Goal: Task Accomplishment & Management: Complete application form

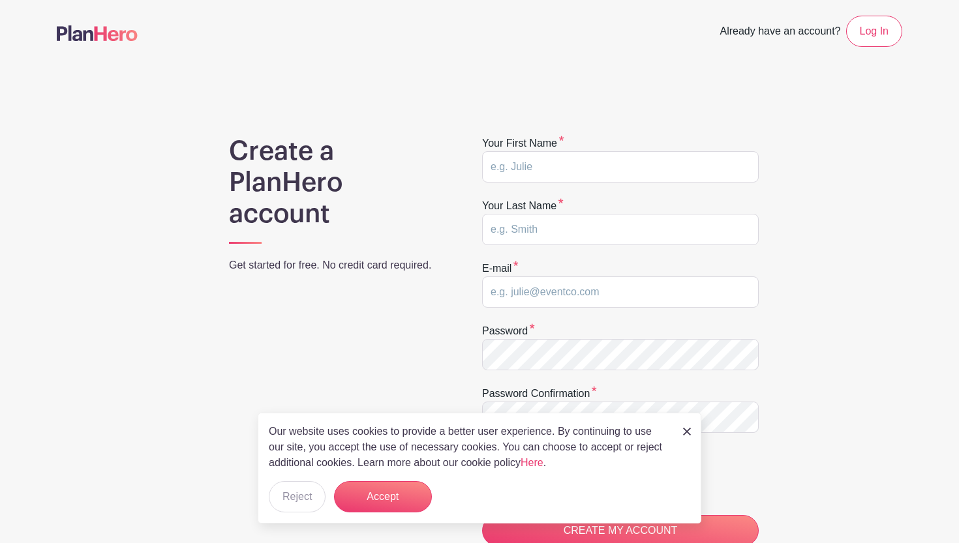
click at [687, 432] on img at bounding box center [687, 432] width 8 height 8
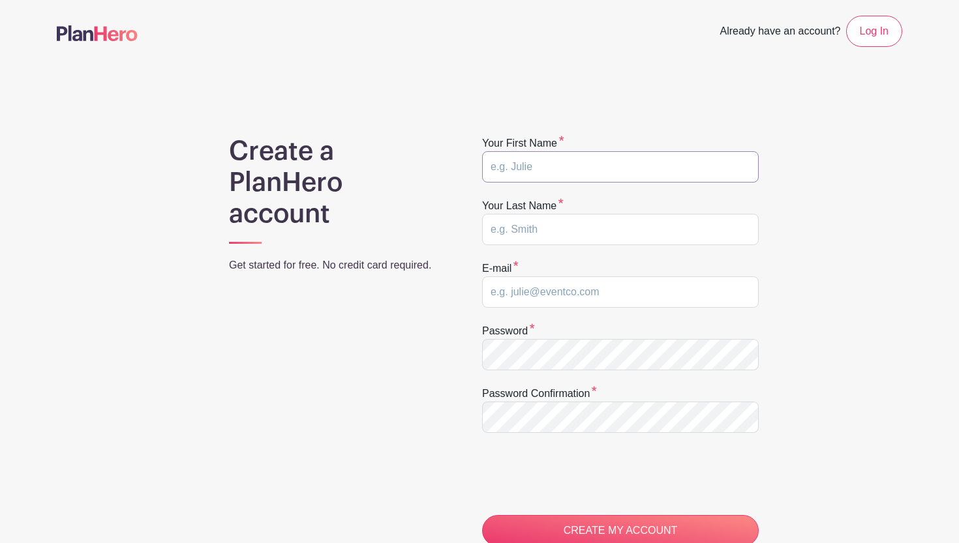
click at [596, 161] on input "text" at bounding box center [620, 166] width 277 height 31
type input "Rory"
type input "Lou"
drag, startPoint x: 644, startPoint y: 295, endPoint x: 389, endPoint y: 284, distance: 255.3
click at [389, 284] on div "Create a PlanHero account Get started for free. No credit card required. Your f…" at bounding box center [479, 414] width 845 height 556
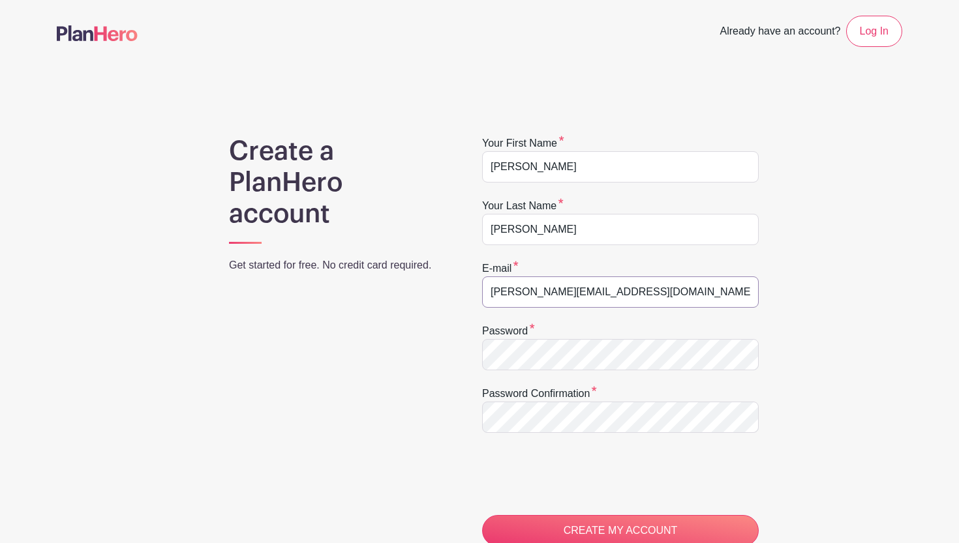
type input "calhoun.monkey@gmail.com"
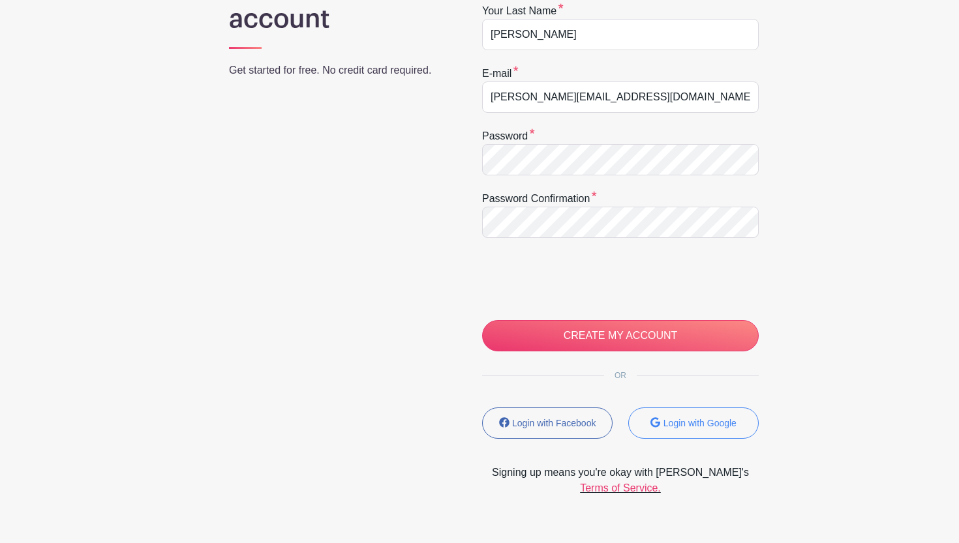
scroll to position [230, 0]
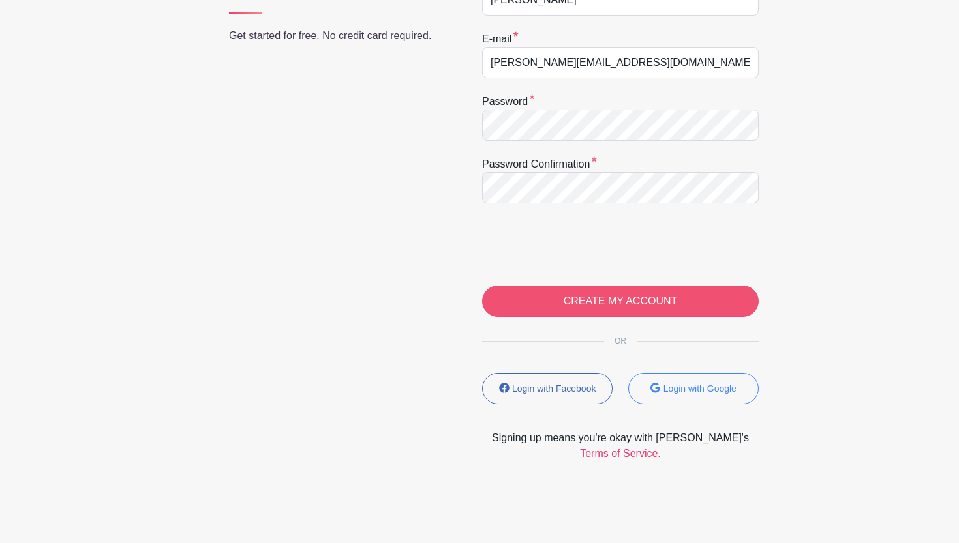
click at [513, 301] on input "CREATE MY ACCOUNT" at bounding box center [620, 301] width 277 height 31
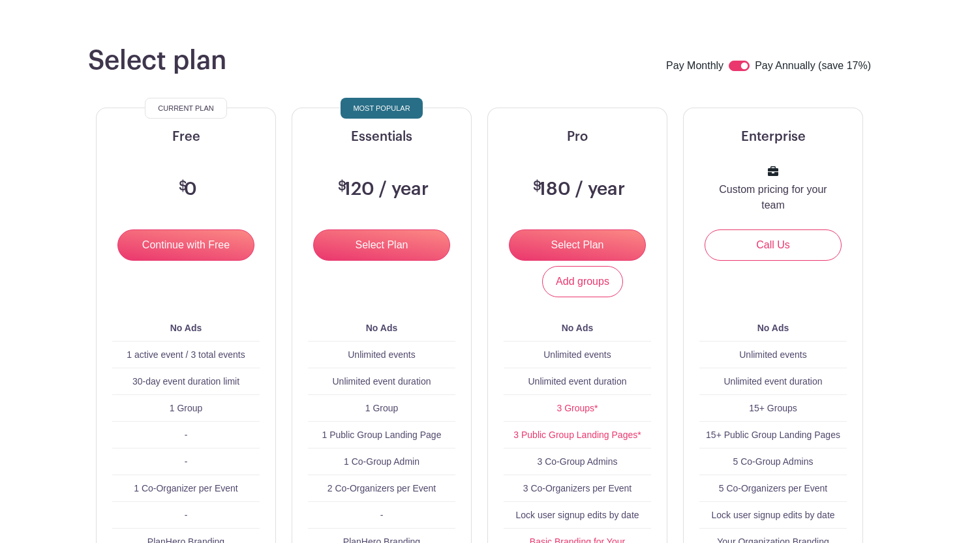
scroll to position [82, 0]
click at [175, 250] on input "Continue with Free" at bounding box center [185, 244] width 137 height 31
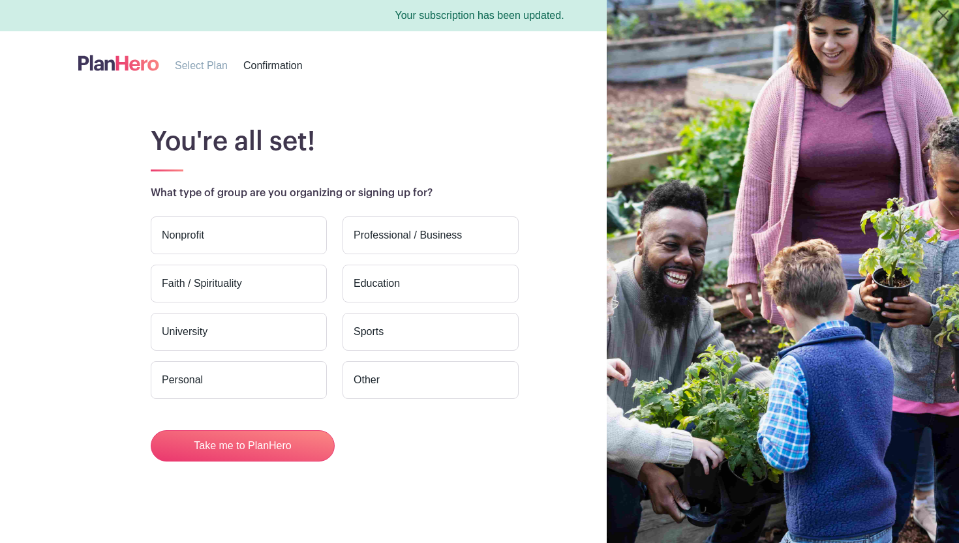
click at [356, 274] on label "Education" at bounding box center [430, 284] width 176 height 38
click at [0, 0] on input "Education" at bounding box center [0, 0] width 0 height 0
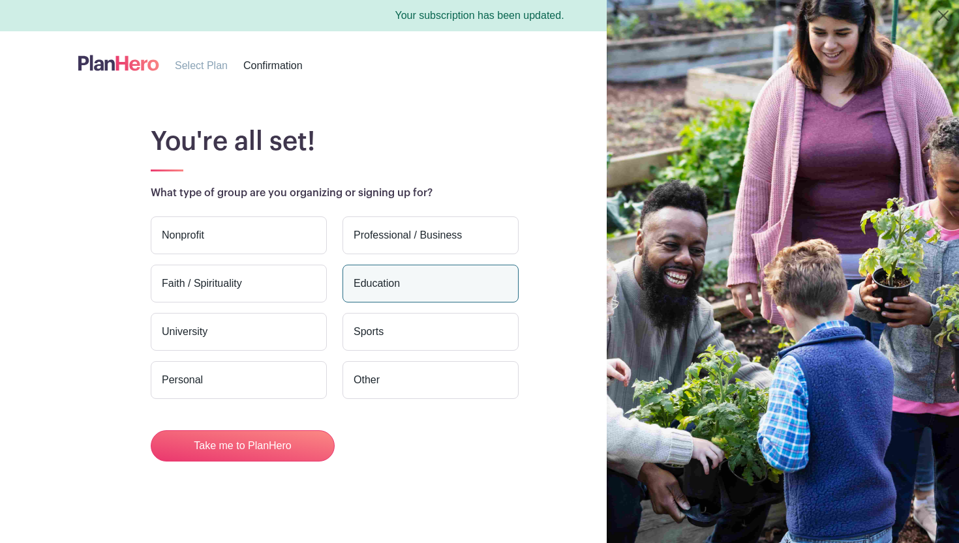
click at [289, 326] on label "University" at bounding box center [239, 332] width 176 height 38
click at [0, 0] on input "University" at bounding box center [0, 0] width 0 height 0
click at [374, 284] on label "Education" at bounding box center [430, 284] width 176 height 38
click at [0, 0] on input "Education" at bounding box center [0, 0] width 0 height 0
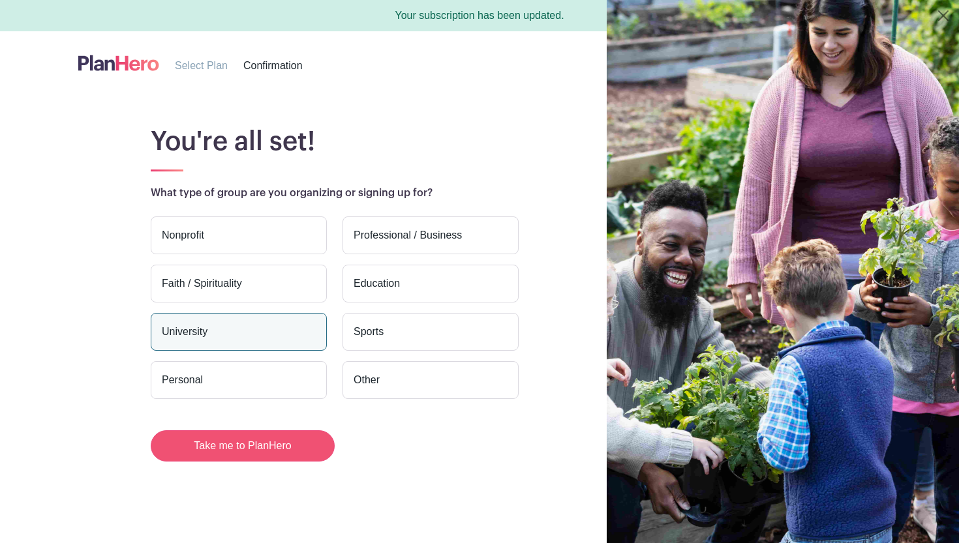
click at [276, 446] on button "Take me to PlanHero" at bounding box center [243, 446] width 184 height 31
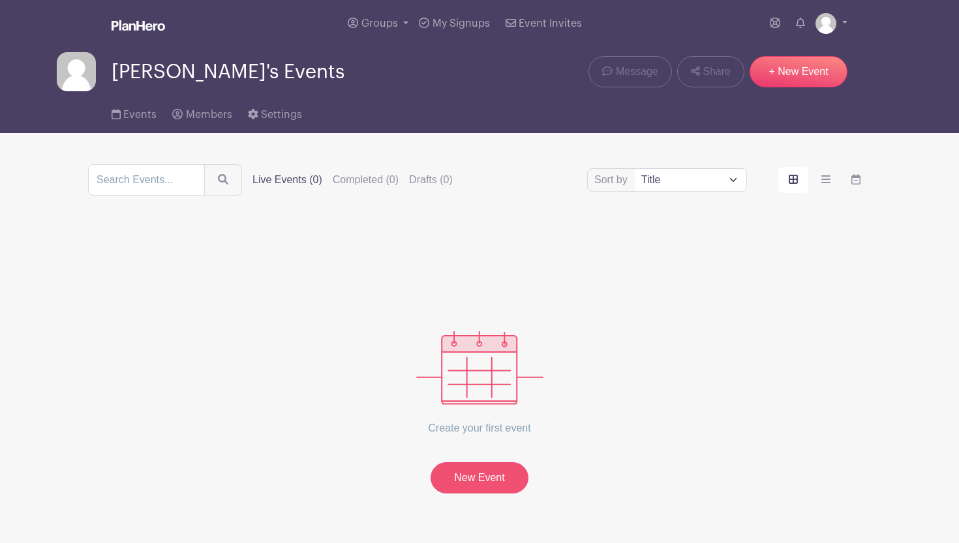
click at [466, 480] on link "New Event" at bounding box center [480, 477] width 98 height 31
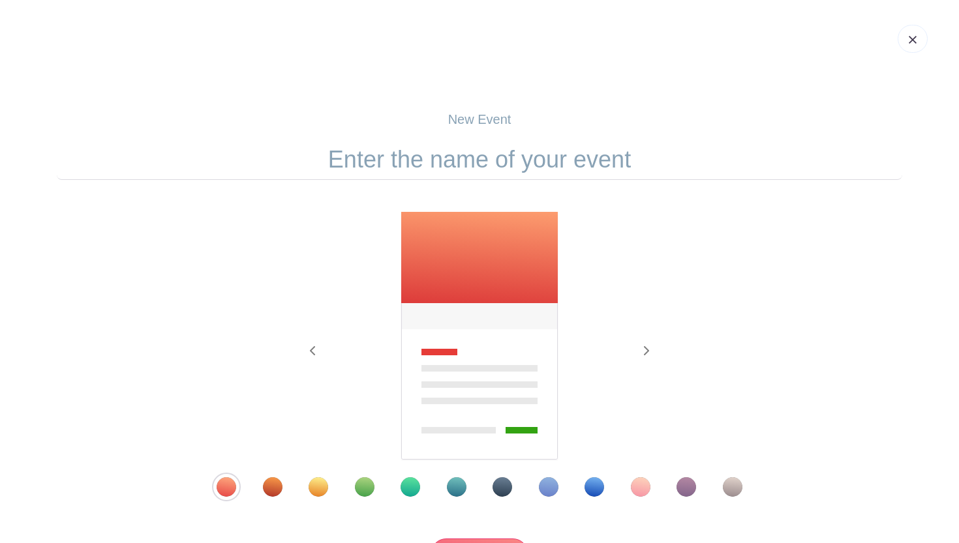
click at [513, 159] on input "text" at bounding box center [479, 160] width 845 height 40
type input "Health & Safeties"
click at [592, 483] on div "Template 9" at bounding box center [594, 487] width 20 height 20
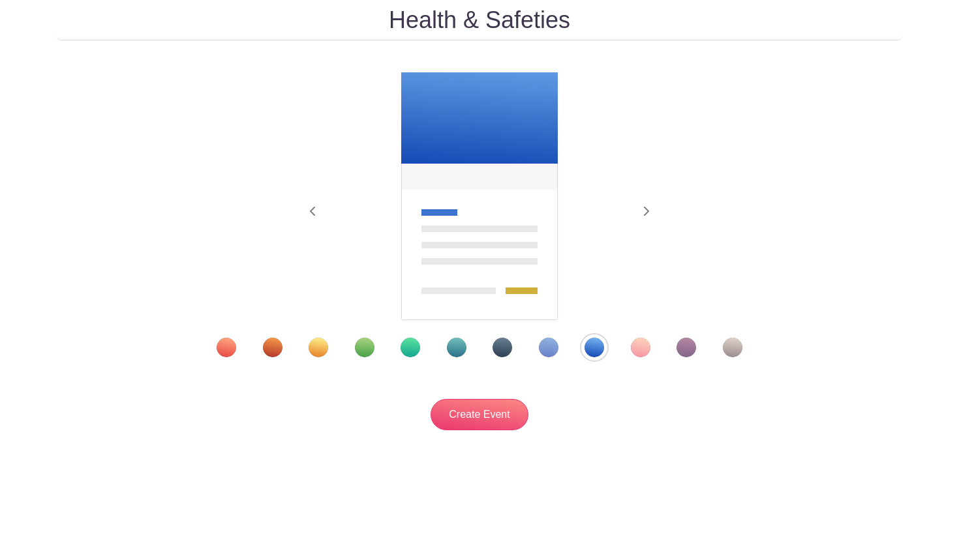
scroll to position [142, 0]
click at [491, 415] on input "Create Event" at bounding box center [480, 414] width 98 height 31
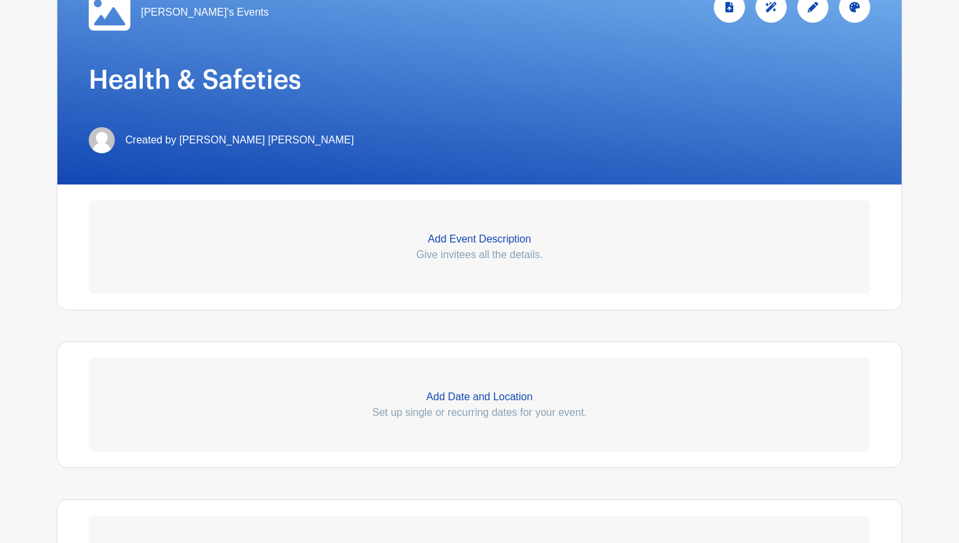
scroll to position [244, 0]
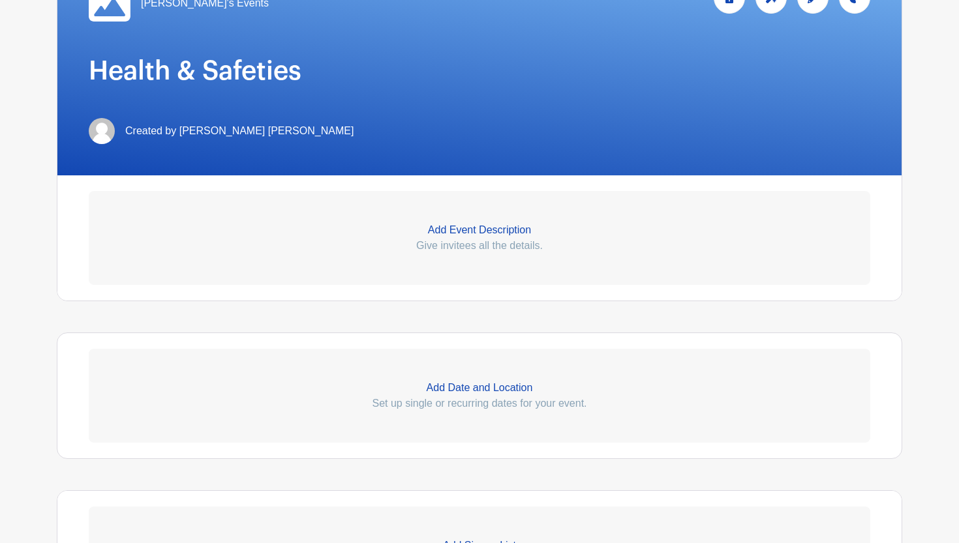
click at [448, 388] on p "Add Date and Location" at bounding box center [479, 388] width 781 height 16
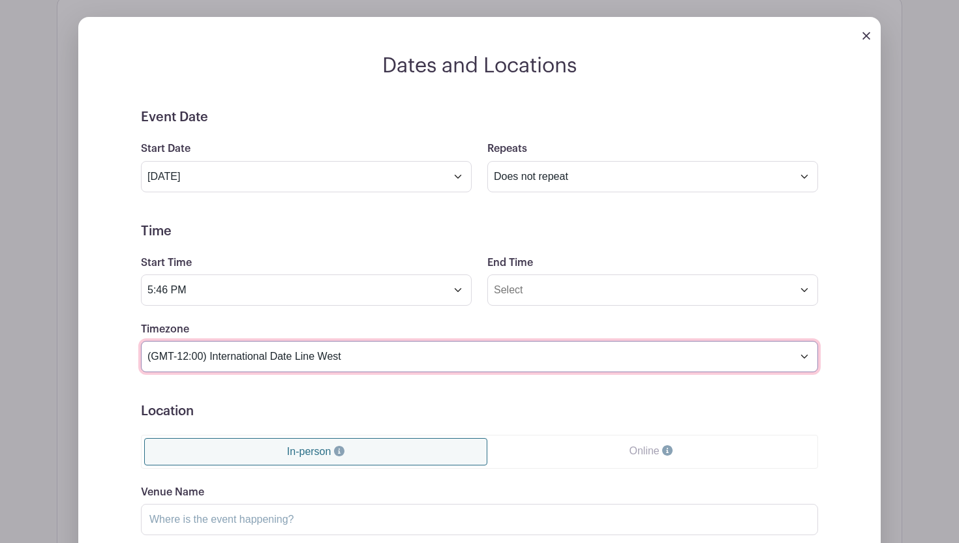
scroll to position [554, 0]
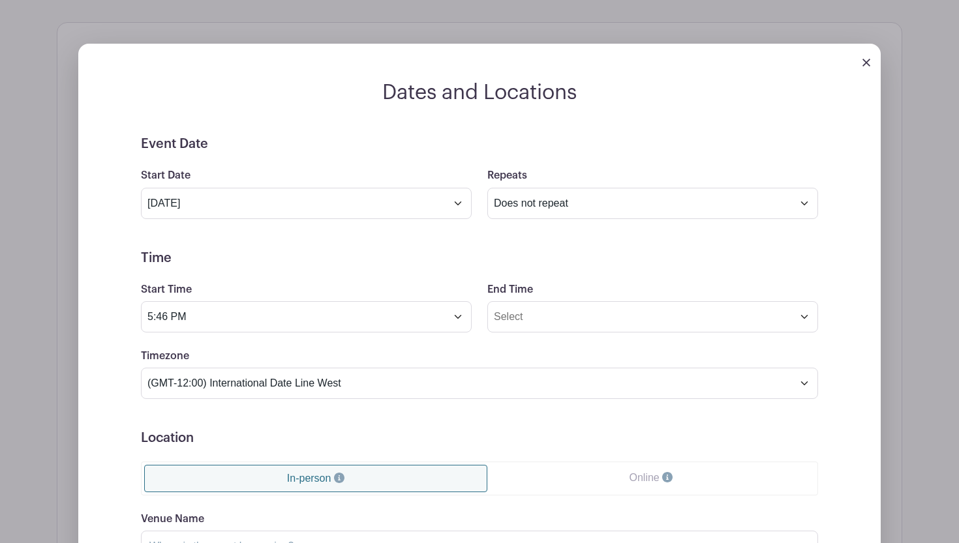
click at [866, 67] on img at bounding box center [866, 63] width 8 height 8
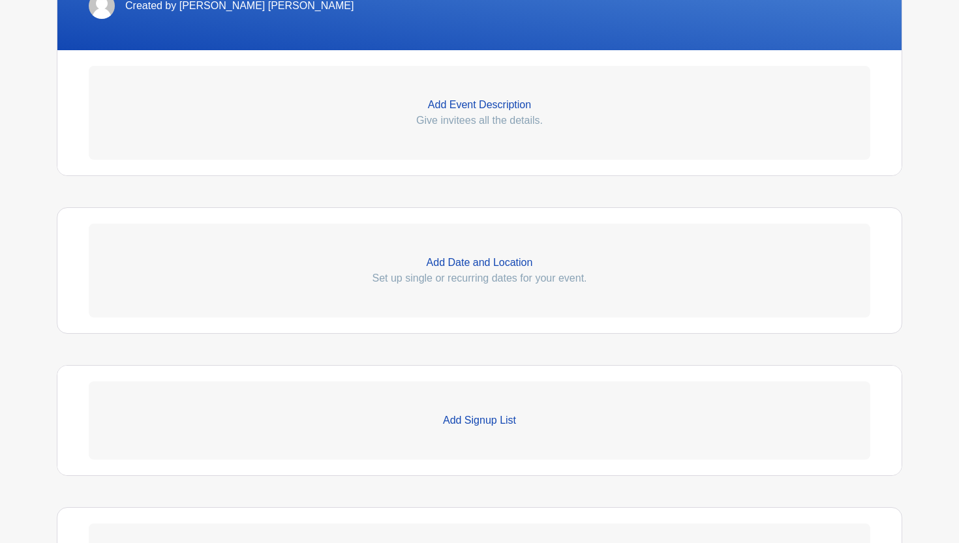
scroll to position [372, 0]
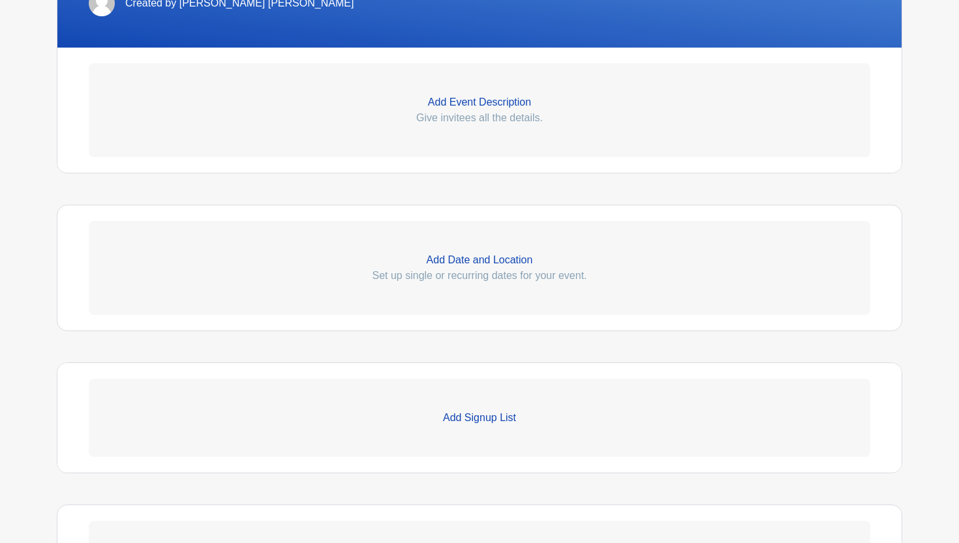
click at [481, 423] on p "Add Signup List" at bounding box center [479, 418] width 781 height 16
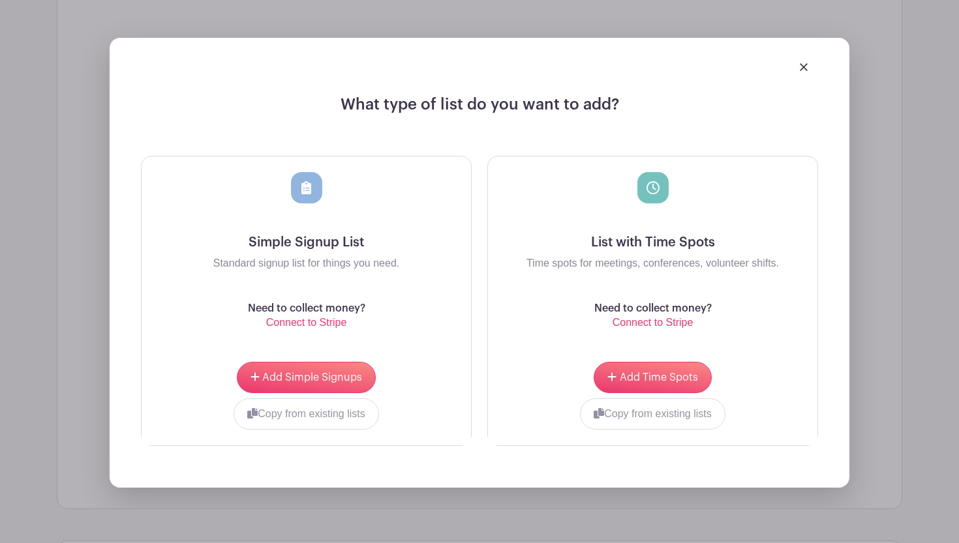
scroll to position [753, 0]
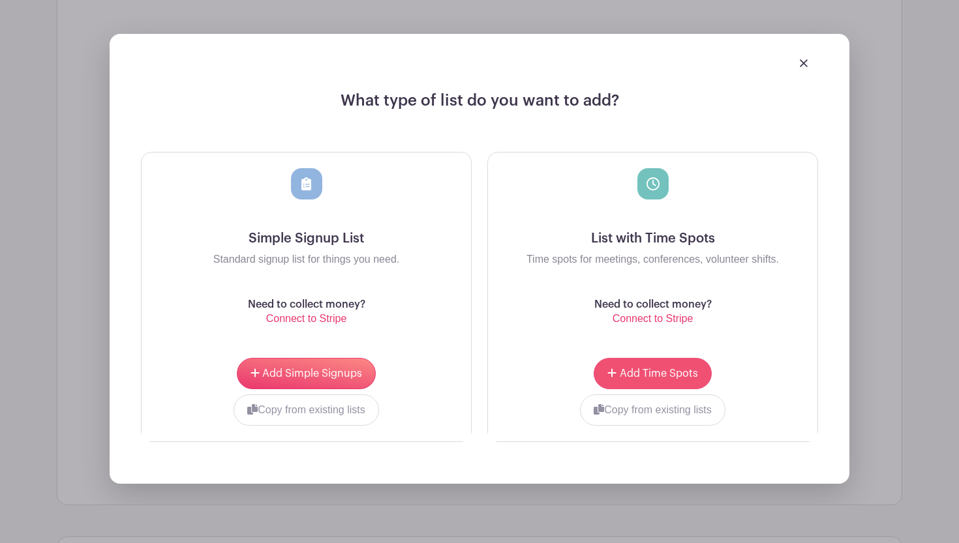
click at [669, 378] on span "Add Time Spots" at bounding box center [659, 374] width 78 height 10
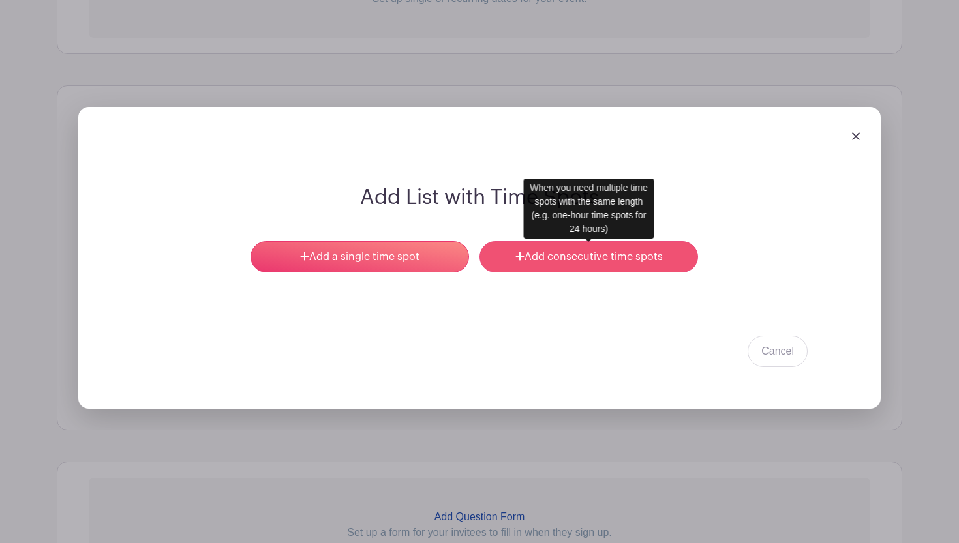
click at [590, 256] on link "Add consecutive time spots" at bounding box center [588, 256] width 219 height 31
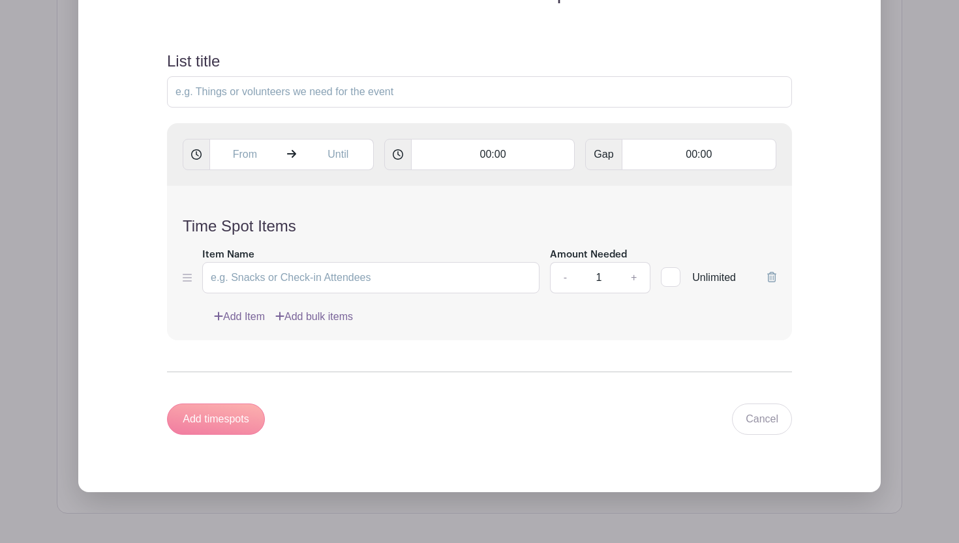
scroll to position [959, 0]
click at [444, 281] on input "Item Name" at bounding box center [370, 277] width 337 height 31
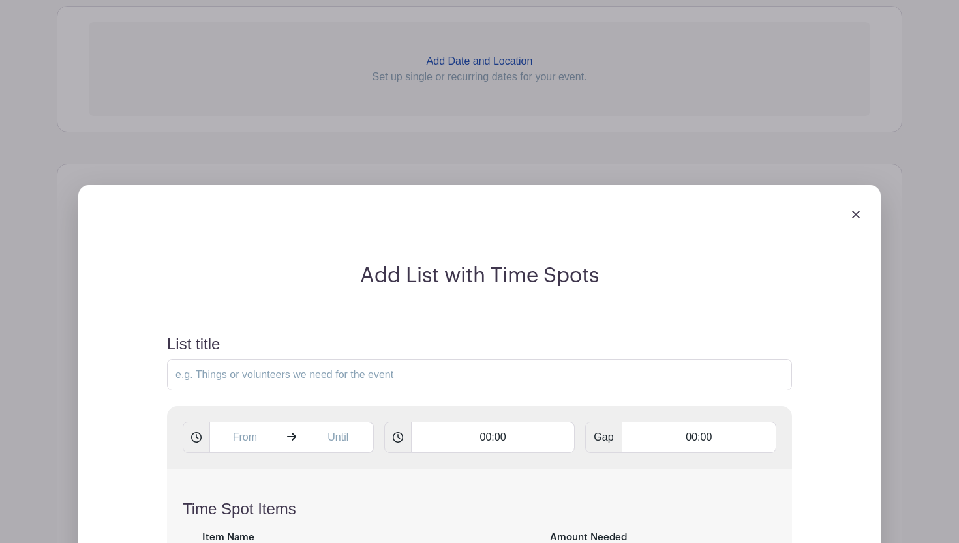
scroll to position [673, 0]
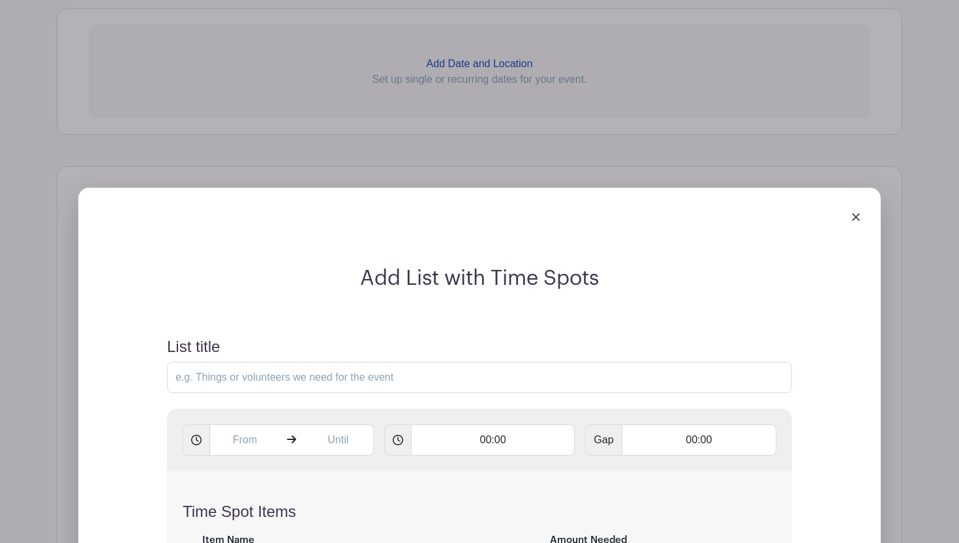
click at [858, 215] on img at bounding box center [856, 217] width 8 height 8
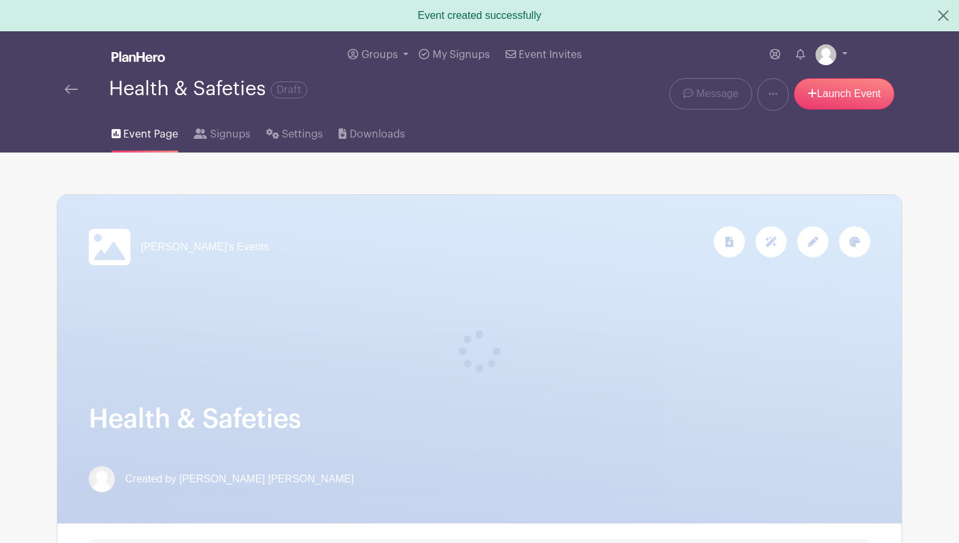
scroll to position [0, 0]
click at [228, 139] on span "Signups" at bounding box center [230, 135] width 40 height 16
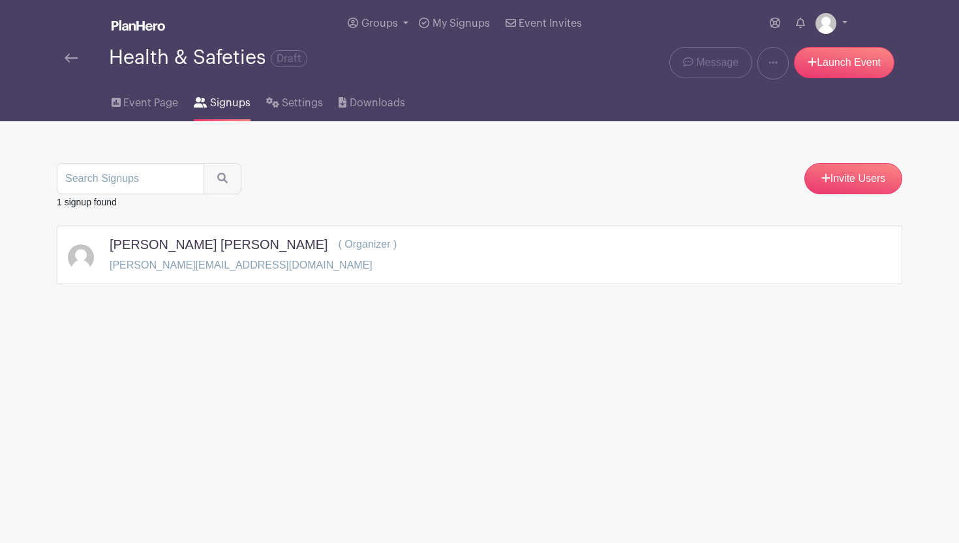
click at [282, 275] on div "Rory Lou ( Organizer ) calhoun.monkey@gmail.com" at bounding box center [479, 255] width 845 height 59
click at [138, 94] on link "Event Page" at bounding box center [145, 101] width 67 height 42
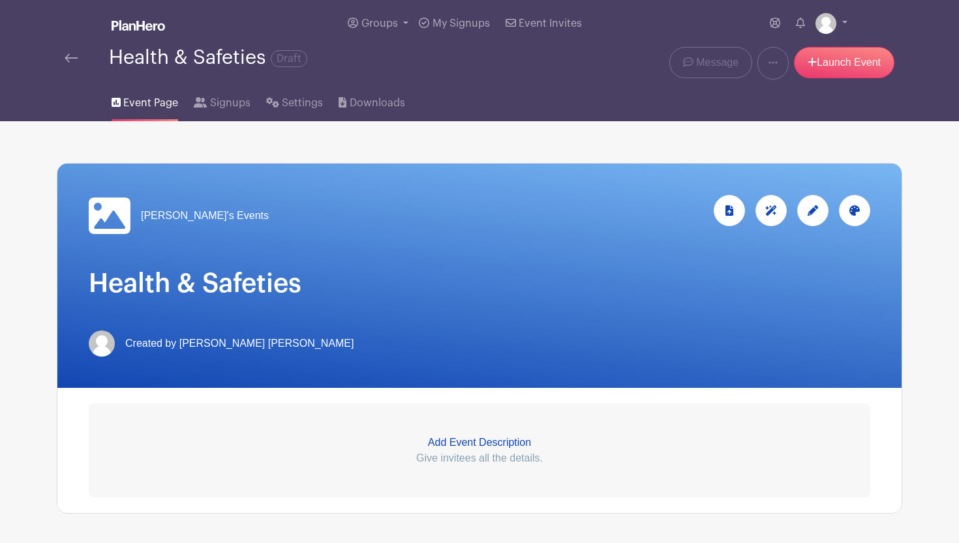
click at [72, 54] on link at bounding box center [71, 58] width 13 height 16
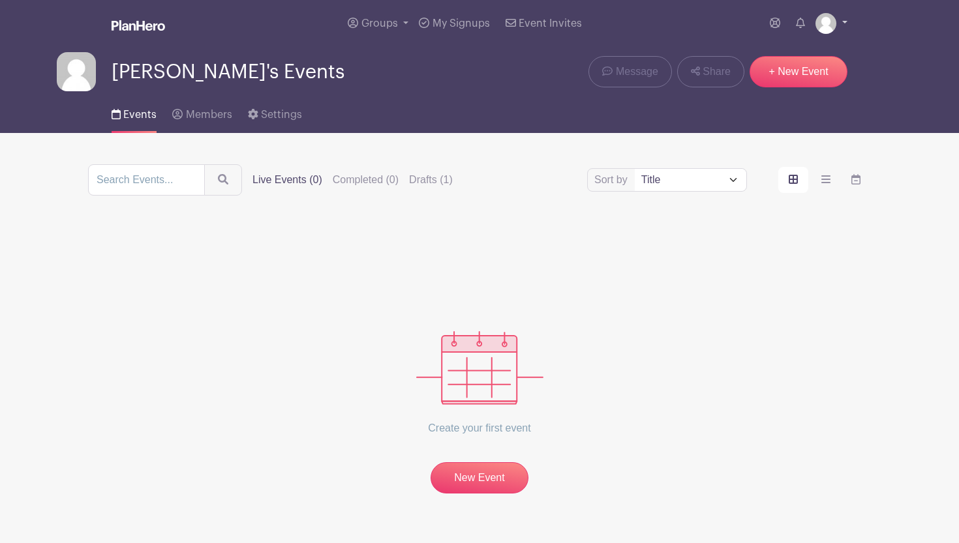
click at [832, 23] on img at bounding box center [825, 23] width 21 height 21
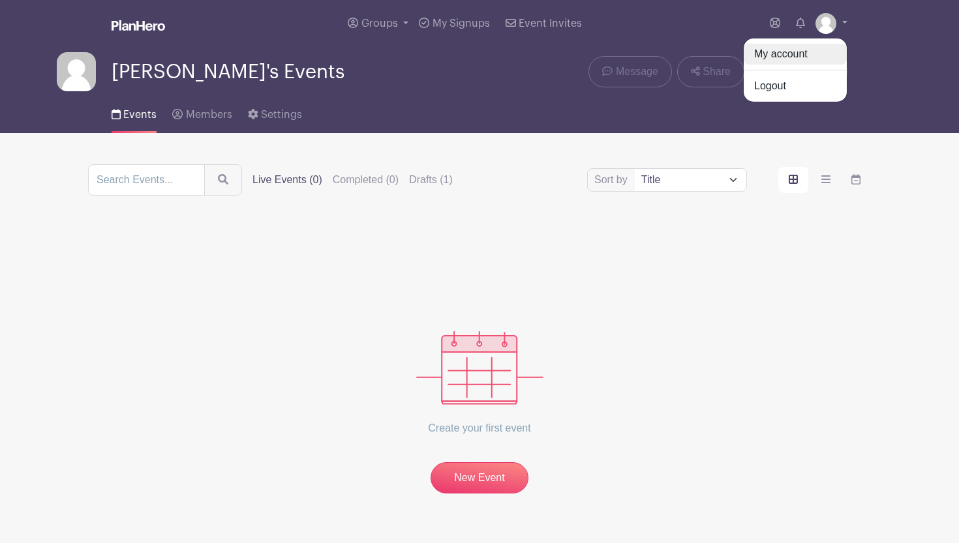
click at [787, 57] on link "My account" at bounding box center [795, 54] width 103 height 21
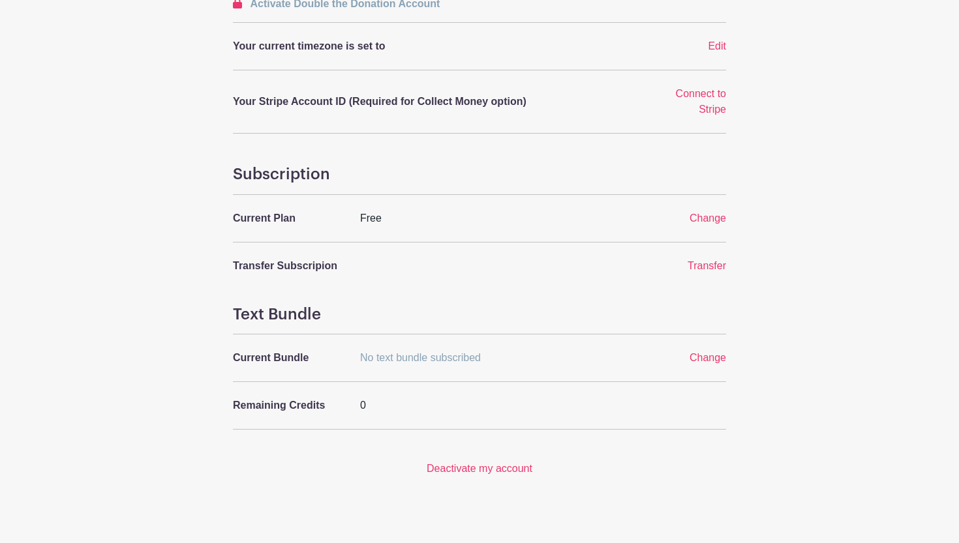
scroll to position [401, 0]
click at [472, 464] on link "Deactivate my account" at bounding box center [480, 469] width 106 height 11
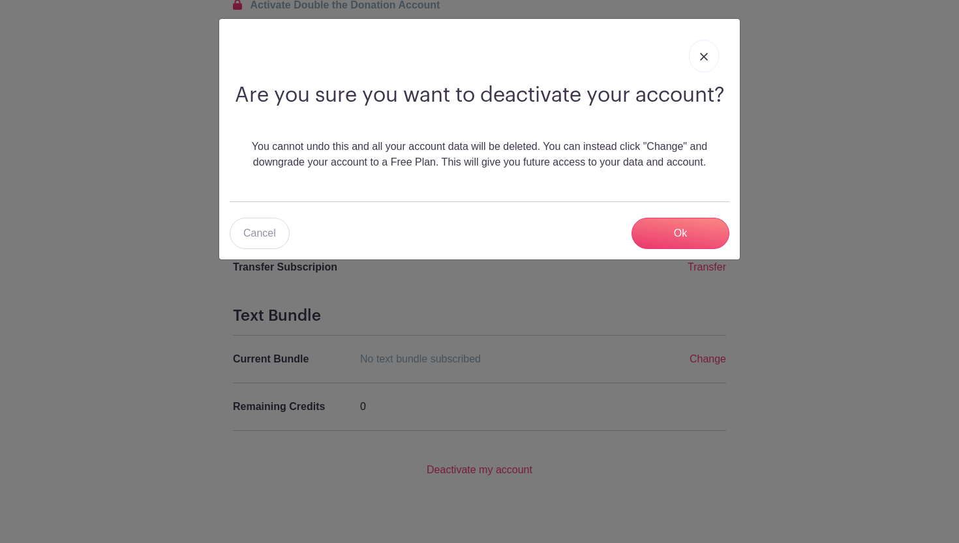
click at [691, 227] on input "Ok" at bounding box center [680, 233] width 98 height 31
